Goal: Task Accomplishment & Management: Manage account settings

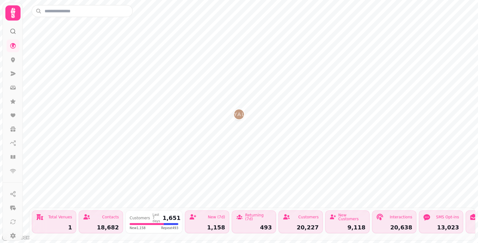
click at [8, 17] on icon at bounding box center [13, 13] width 13 height 13
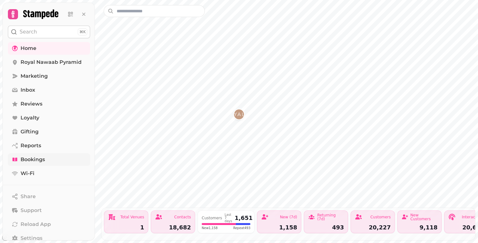
click at [33, 159] on span "Bookings" at bounding box center [33, 160] width 24 height 8
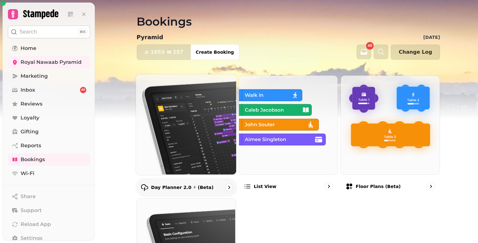
click at [206, 139] on img at bounding box center [185, 124] width 101 height 101
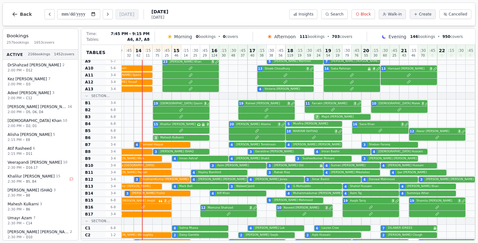
scroll to position [0, 26]
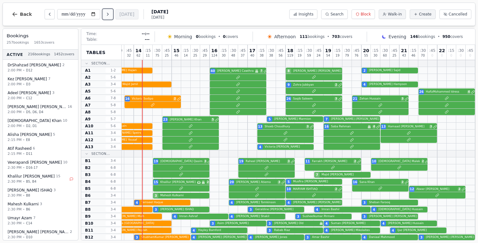
click at [110, 16] on icon "Next day" at bounding box center [107, 14] width 5 height 5
type input "**********"
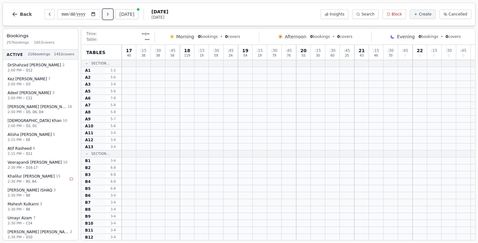
scroll to position [0, 0]
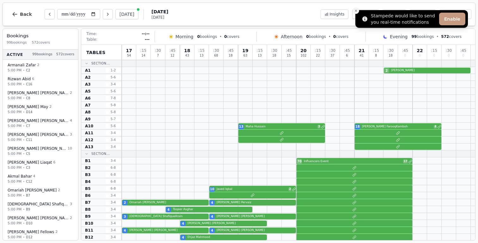
click at [357, 11] on icon "Close toast" at bounding box center [356, 11] width 4 height 4
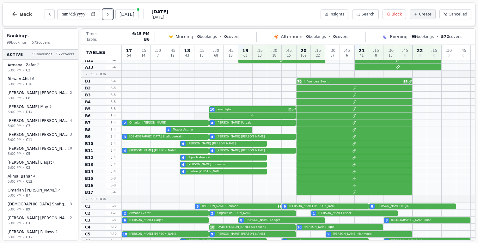
scroll to position [77, 0]
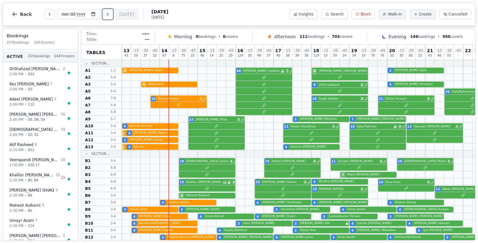
click at [111, 19] on button "Next day" at bounding box center [108, 14] width 10 height 10
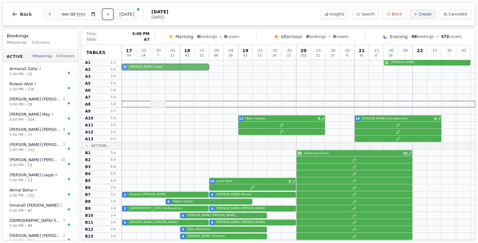
scroll to position [2, 0]
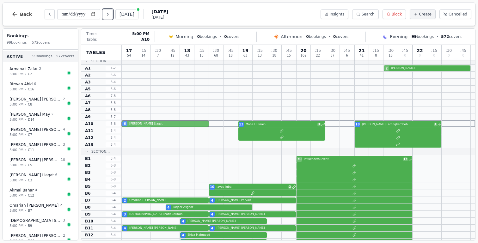
drag, startPoint x: 144, startPoint y: 226, endPoint x: 151, endPoint y: 125, distance: 100.8
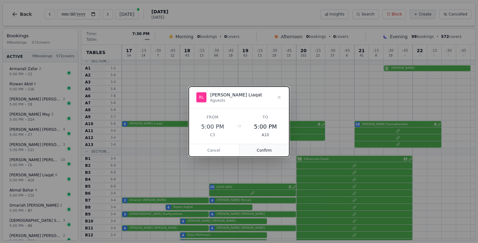
click at [271, 150] on button "Confirm" at bounding box center [265, 150] width 50 height 13
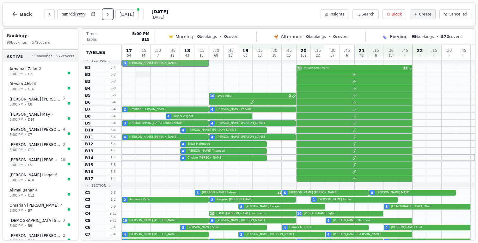
scroll to position [40, 0]
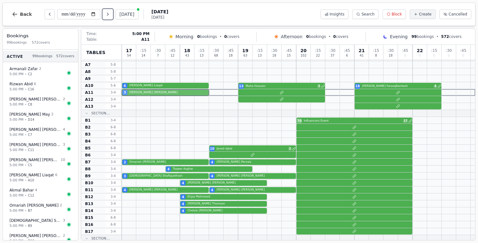
drag, startPoint x: 141, startPoint y: 148, endPoint x: 146, endPoint y: 94, distance: 54.4
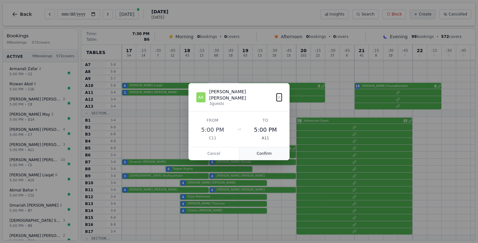
click at [272, 151] on button "Confirm" at bounding box center [265, 153] width 50 height 13
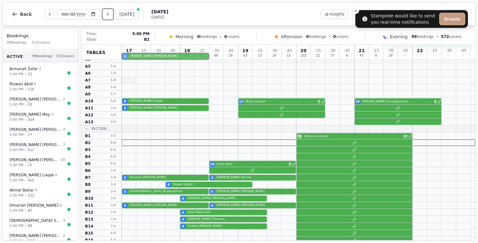
scroll to position [0, 0]
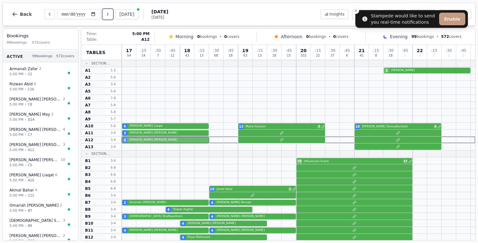
drag, startPoint x: 133, startPoint y: 177, endPoint x: 137, endPoint y: 141, distance: 36.3
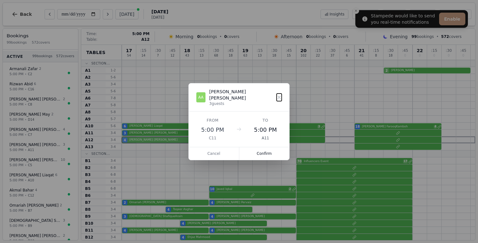
click at [268, 149] on button "Confirm" at bounding box center [265, 153] width 50 height 13
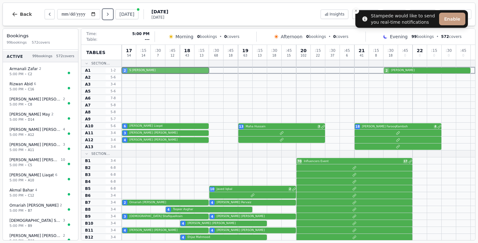
drag, startPoint x: 144, startPoint y: 167, endPoint x: 143, endPoint y: 66, distance: 100.9
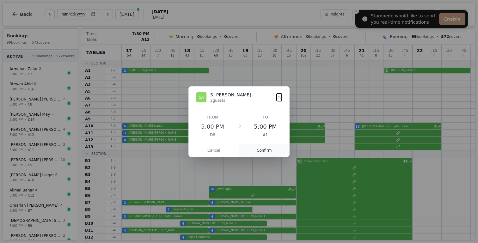
click at [269, 150] on button "Confirm" at bounding box center [265, 150] width 50 height 13
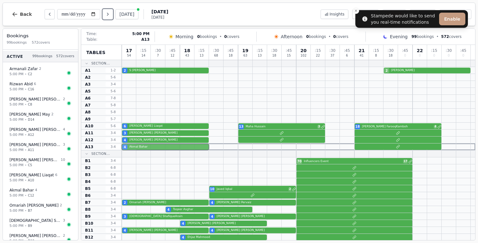
drag, startPoint x: 132, startPoint y: 144, endPoint x: 131, endPoint y: 148, distance: 4.5
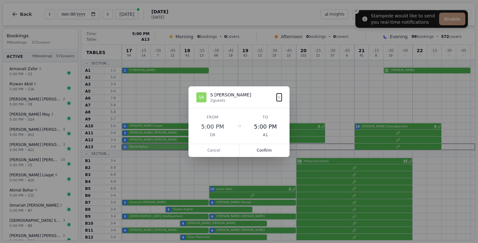
click at [271, 152] on button "Confirm" at bounding box center [265, 150] width 50 height 13
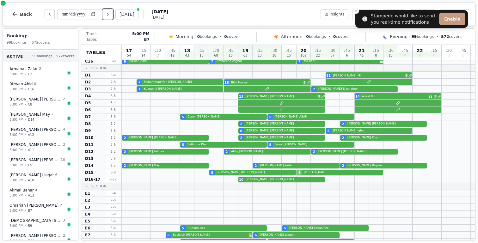
scroll to position [342, 0]
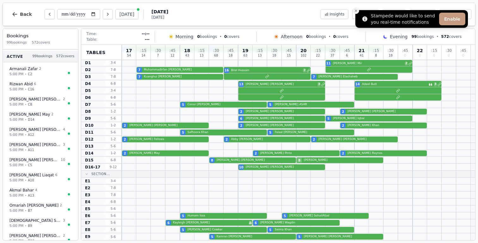
click at [357, 9] on icon "Close toast" at bounding box center [356, 11] width 4 height 4
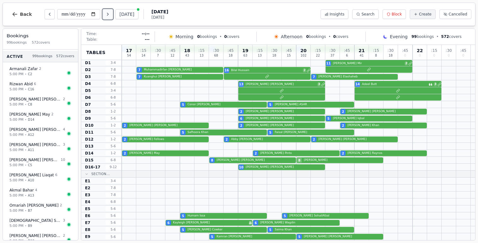
click at [111, 10] on button "Next day" at bounding box center [108, 14] width 10 height 10
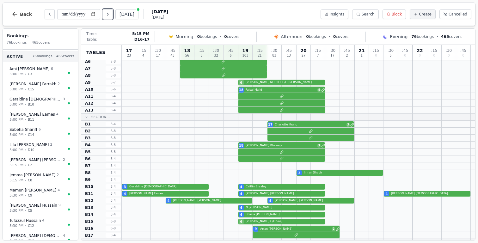
scroll to position [0, 0]
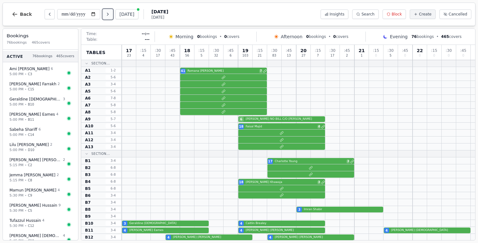
click at [109, 14] on icon "Next day" at bounding box center [107, 14] width 5 height 5
type input "**********"
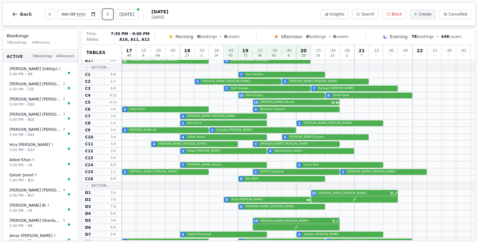
scroll to position [342, 0]
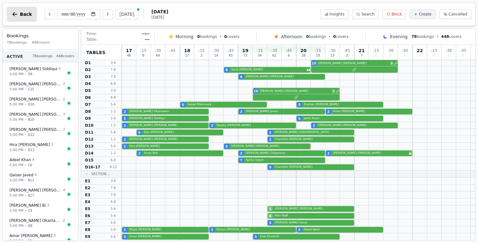
click at [22, 14] on span "Back" at bounding box center [26, 14] width 12 height 4
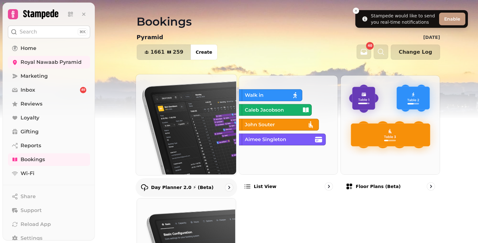
click at [172, 113] on img at bounding box center [185, 124] width 101 height 101
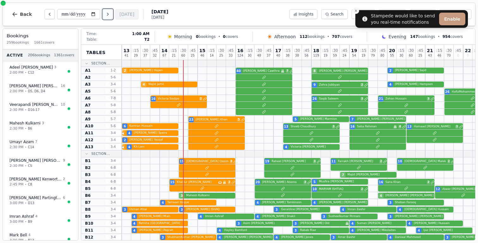
click at [110, 16] on icon "Next day" at bounding box center [107, 14] width 5 height 5
type input "**********"
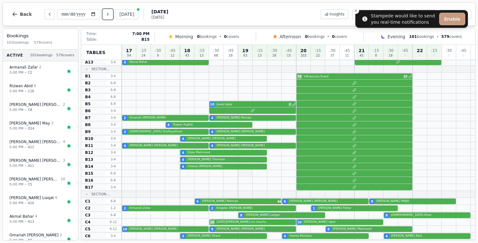
scroll to position [85, 0]
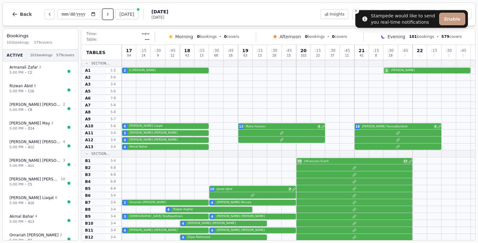
scroll to position [85, 0]
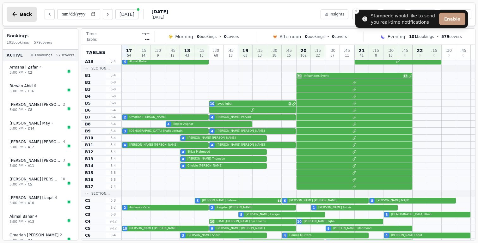
click at [24, 10] on button "Back" at bounding box center [22, 14] width 30 height 15
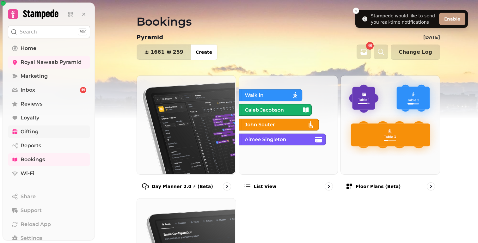
click at [32, 129] on span "Gifting" at bounding box center [30, 132] width 18 height 8
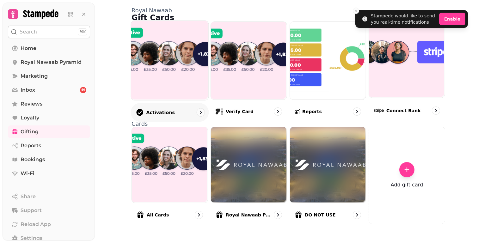
click at [164, 87] on img at bounding box center [170, 59] width 78 height 79
select select "******"
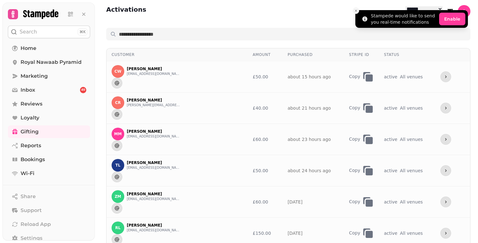
click at [356, 13] on button "Close toast" at bounding box center [356, 11] width 6 height 6
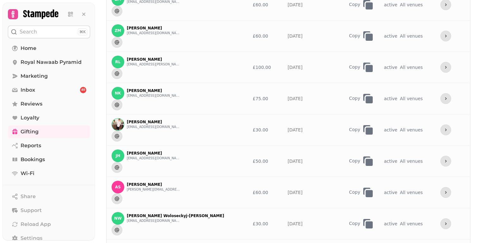
scroll to position [358, 0]
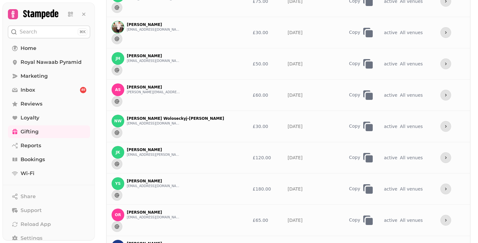
select select "***"
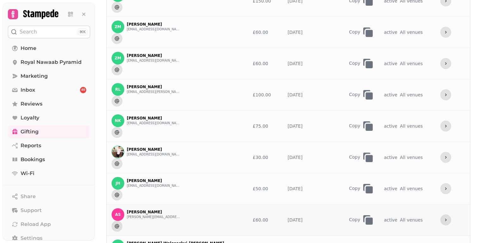
scroll to position [234, 0]
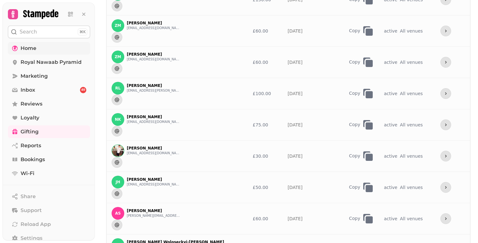
click at [39, 53] on link "Home" at bounding box center [49, 48] width 82 height 13
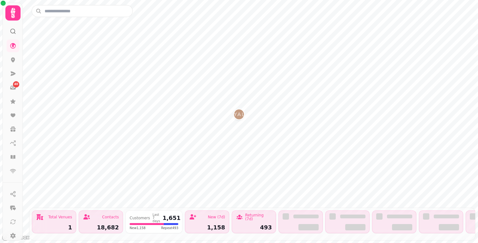
click at [16, 17] on icon at bounding box center [13, 13] width 13 height 13
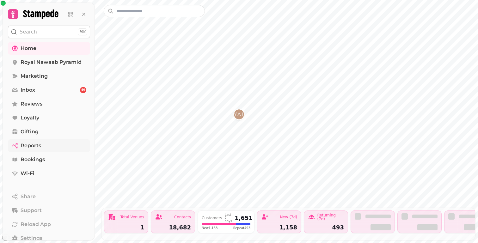
click at [33, 149] on span "Reports" at bounding box center [31, 146] width 21 height 8
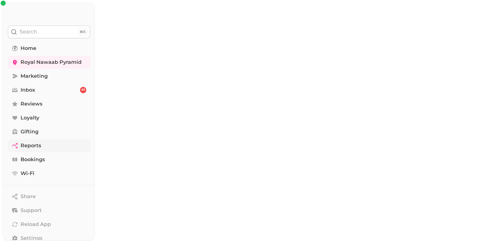
select select "**"
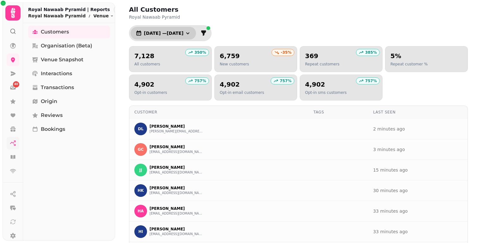
click at [196, 33] on button "1 Jul, 2025 — 31 Jul, 2025" at bounding box center [163, 33] width 65 height 13
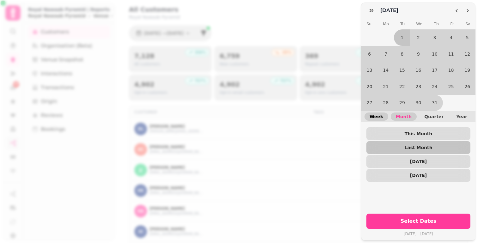
click at [386, 118] on button "Week" at bounding box center [377, 117] width 24 height 8
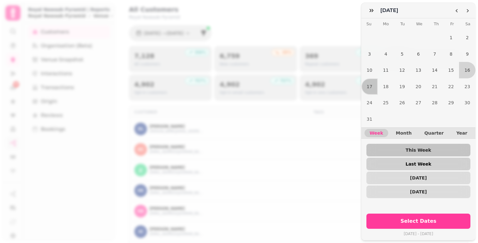
click at [415, 163] on span "Last Week" at bounding box center [419, 164] width 94 height 4
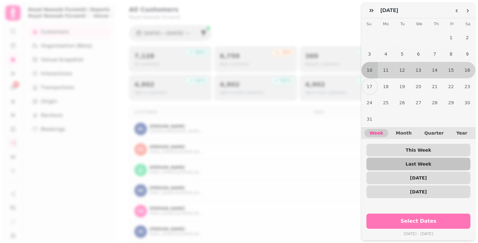
click at [433, 219] on span "Select Dates" at bounding box center [418, 221] width 89 height 5
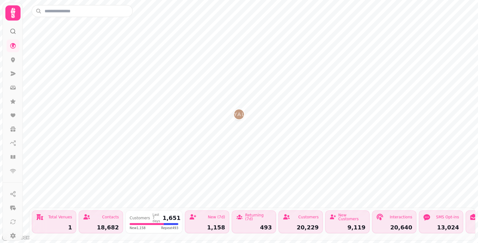
click at [14, 16] on icon at bounding box center [13, 13] width 4 height 10
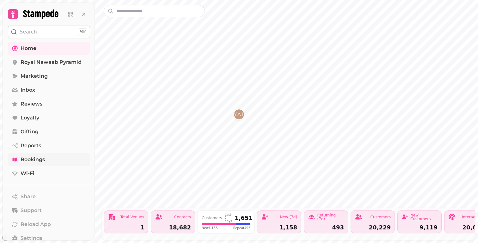
click at [42, 156] on span "Bookings" at bounding box center [33, 160] width 24 height 8
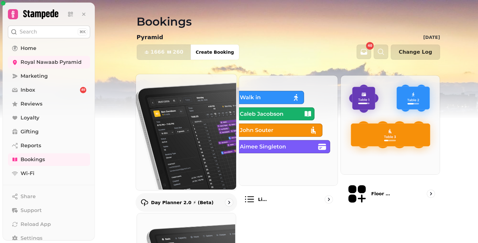
click at [173, 109] on img at bounding box center [185, 132] width 101 height 116
